Goal: Ask a question

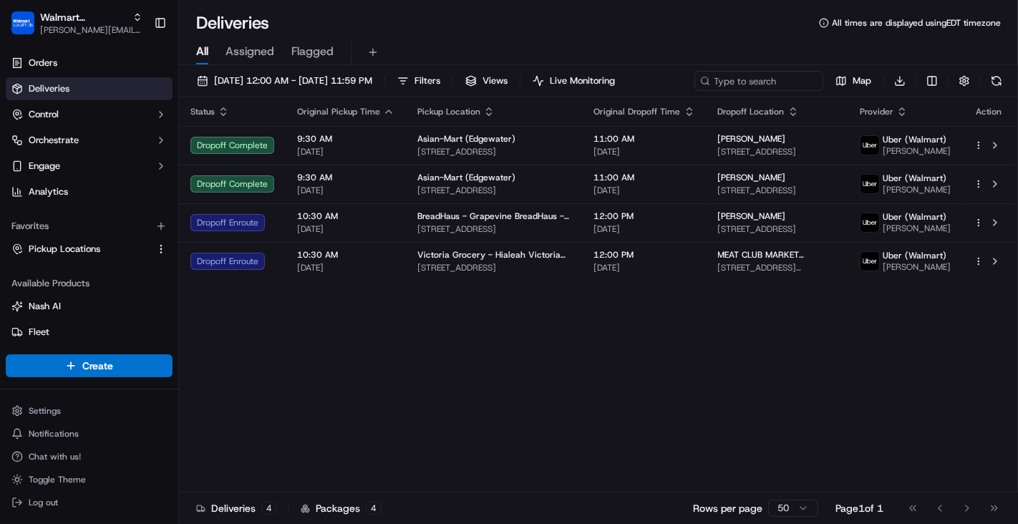
click at [503, 341] on div "Status Original Pickup Time Pickup Location Original Dropoff Time Dropoff Locat…" at bounding box center [597, 294] width 836 height 395
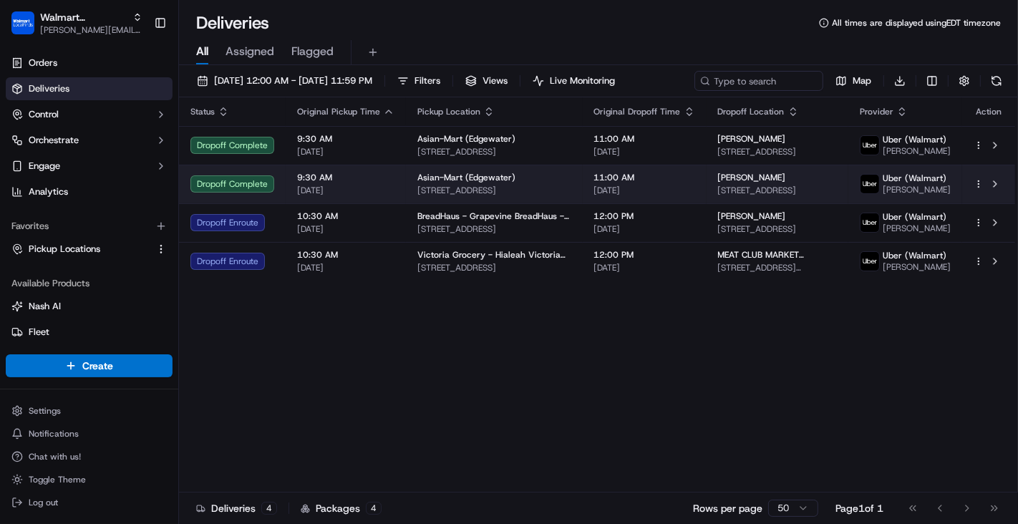
click at [306, 176] on span "9:30 AM" at bounding box center [345, 177] width 97 height 11
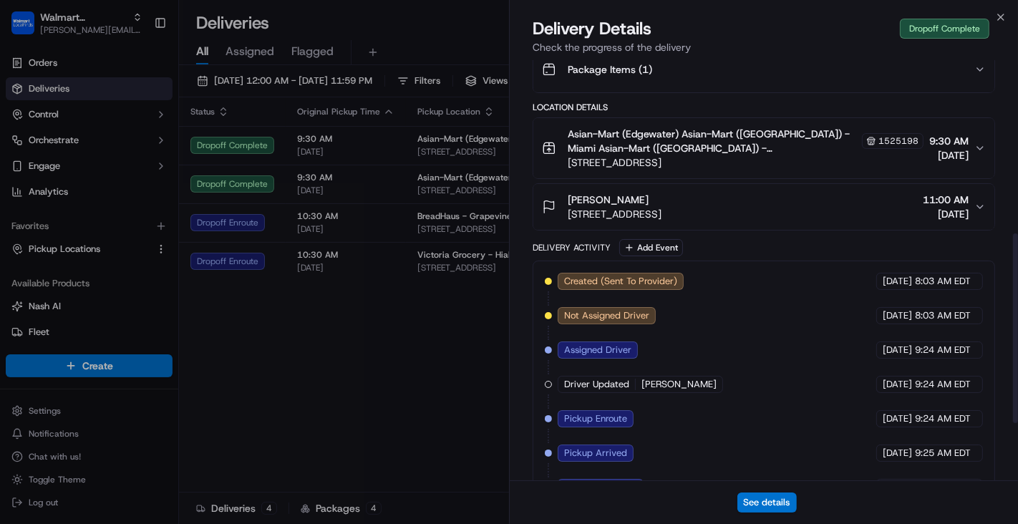
scroll to position [513, 0]
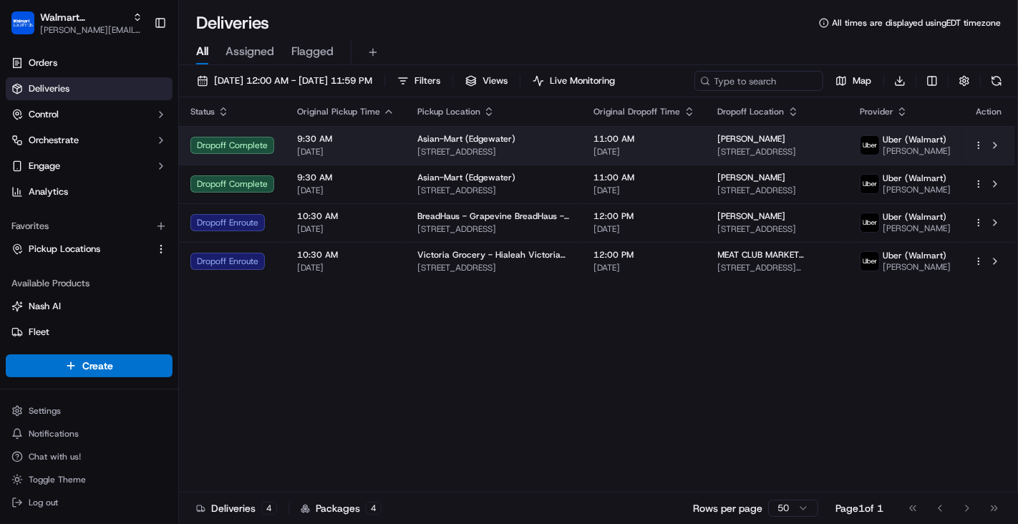
click at [319, 131] on td "9:30 AM [DATE]" at bounding box center [346, 145] width 120 height 39
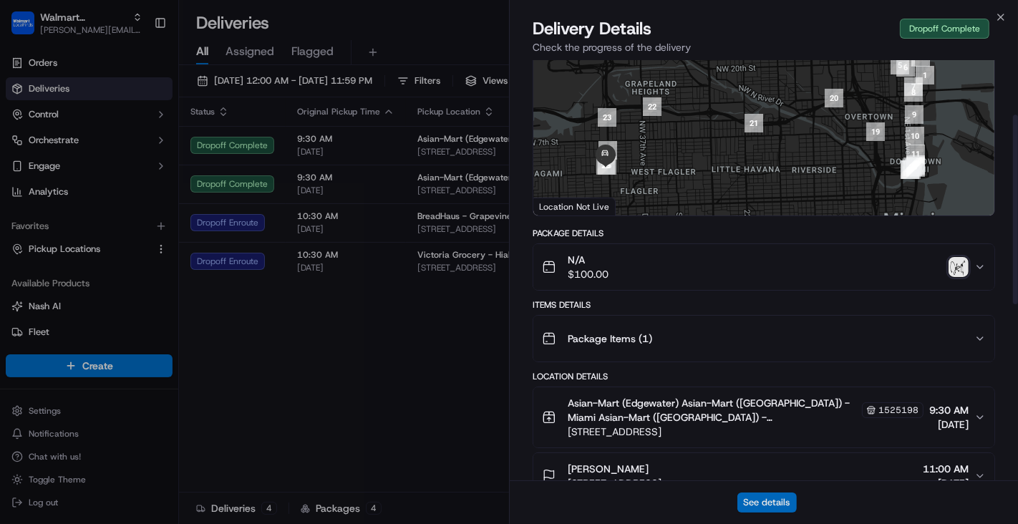
scroll to position [120, 0]
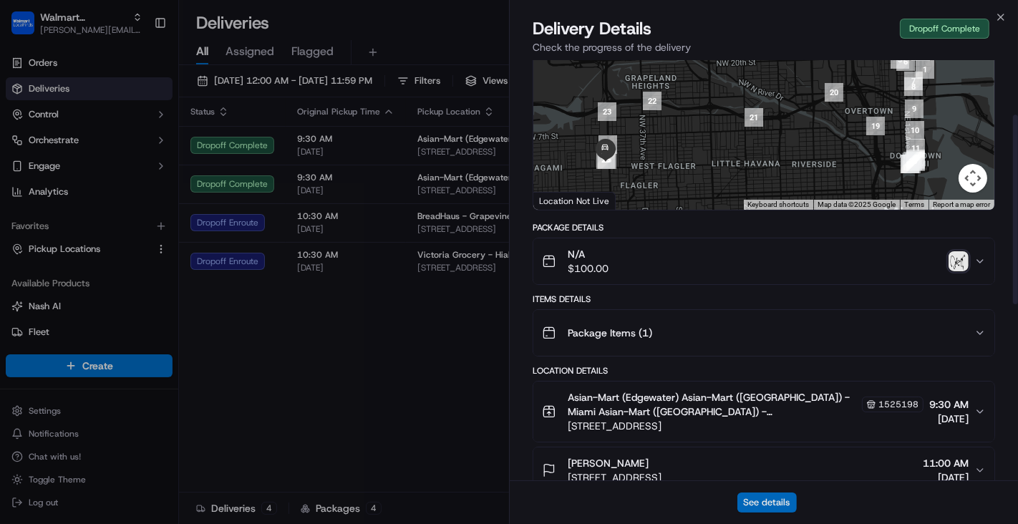
click at [787, 499] on button "See details" at bounding box center [766, 503] width 59 height 20
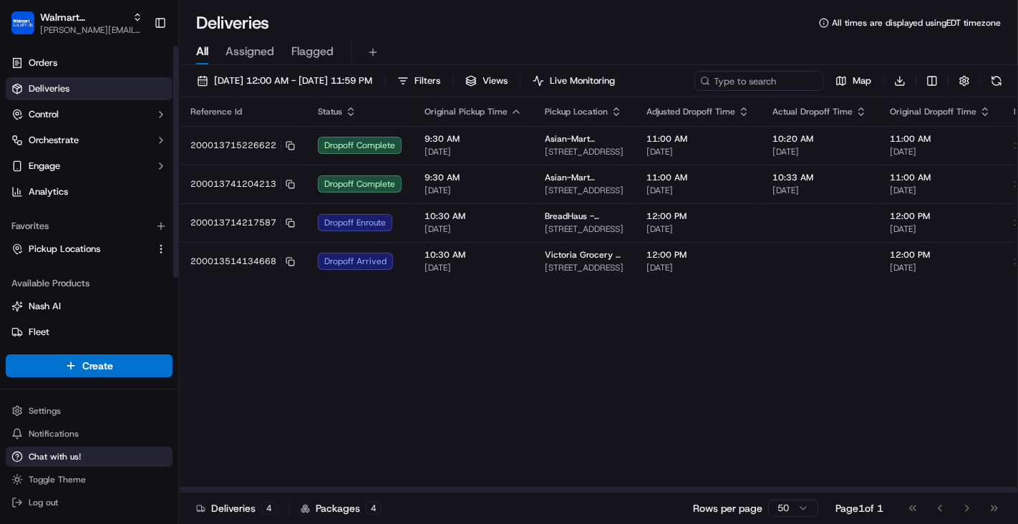
click at [74, 454] on span "Chat with us!" at bounding box center [55, 456] width 52 height 11
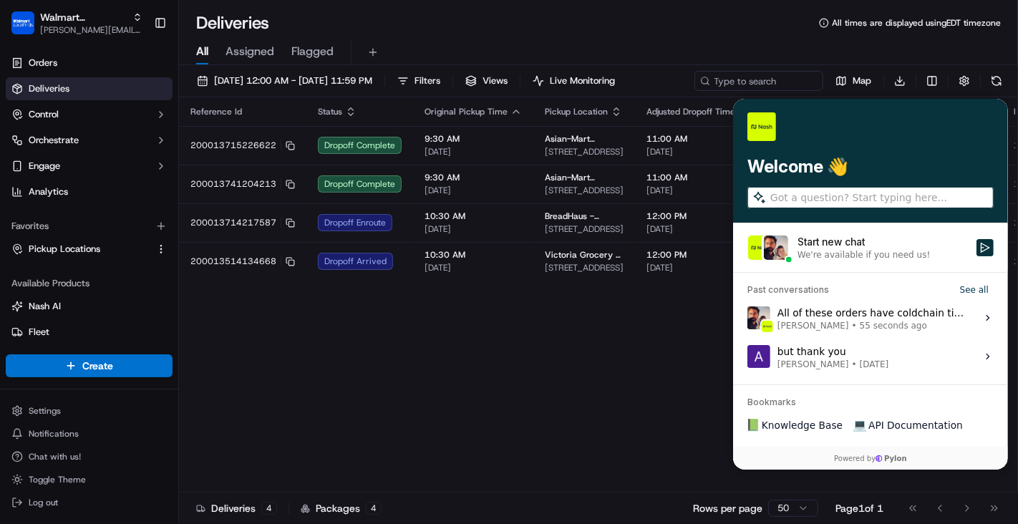
click at [859, 331] on label "All of these orders have coldchain timer associated with them. Masood Aslam • 5…" at bounding box center [870, 318] width 258 height 39
click at [747, 319] on button "View issue" at bounding box center [746, 318] width 1 height 1
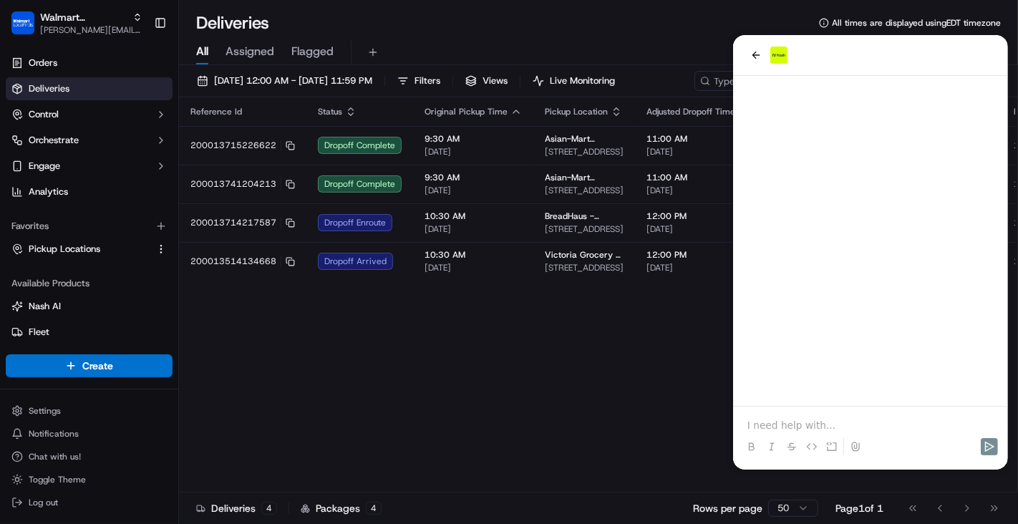
scroll to position [322, 0]
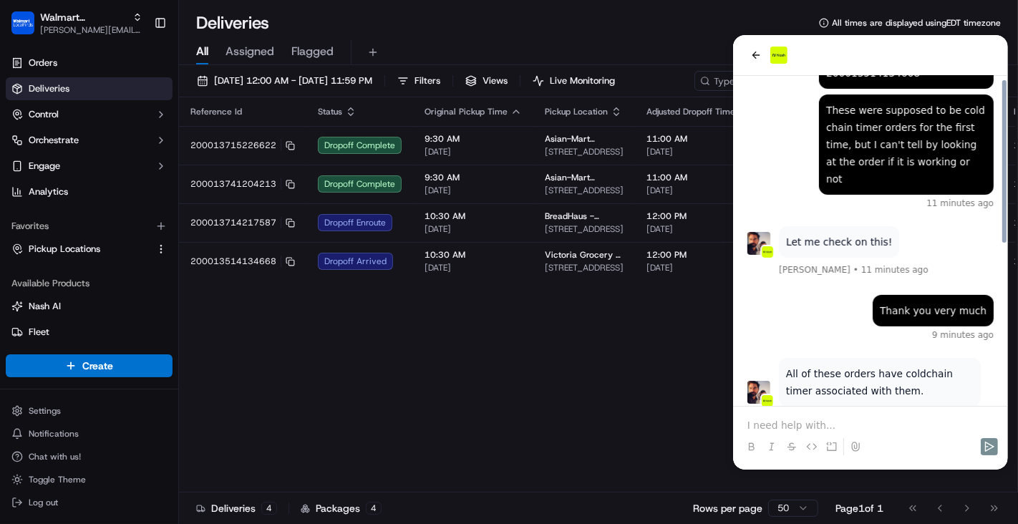
click at [821, 426] on p at bounding box center [870, 425] width 246 height 14
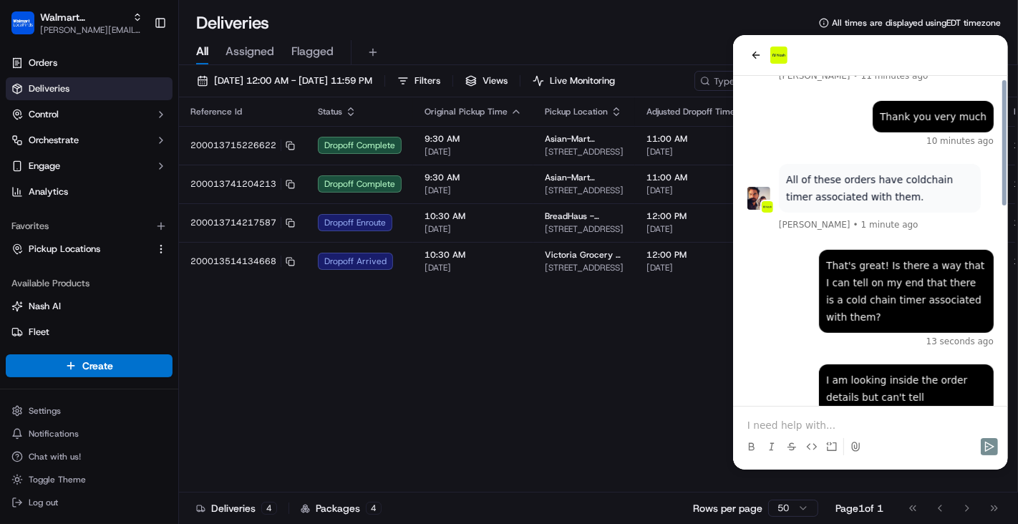
scroll to position [491, 0]
